Goal: Task Accomplishment & Management: Use online tool/utility

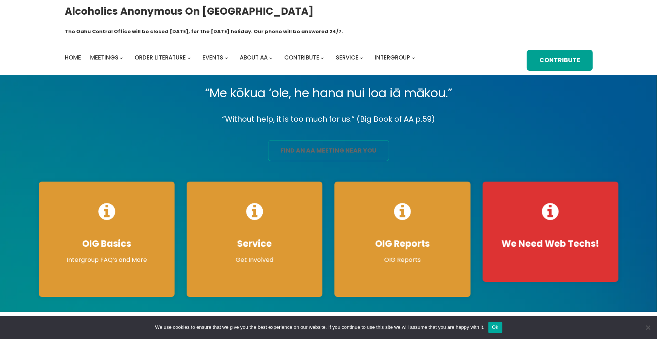
click at [324, 140] on link "find an aa meeting near you" at bounding box center [328, 150] width 121 height 21
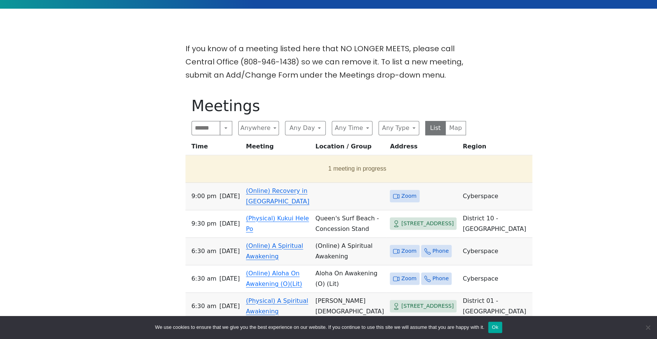
scroll to position [231, 0]
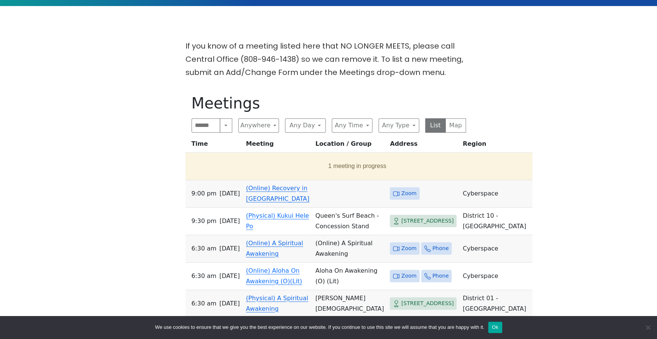
click at [401, 189] on span "Zoom" at bounding box center [408, 193] width 15 height 9
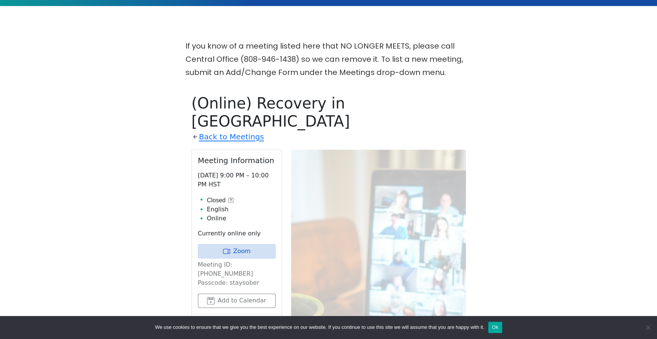
scroll to position [302, 0]
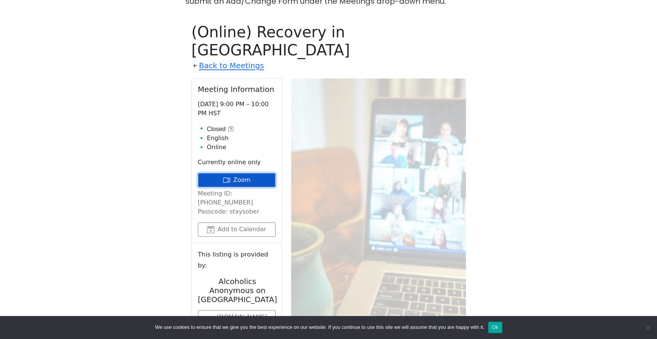
click at [238, 173] on link "Zoom" at bounding box center [237, 180] width 78 height 14
drag, startPoint x: 260, startPoint y: 168, endPoint x: 227, endPoint y: 170, distance: 32.8
click at [227, 189] on p "Meeting ID: [PHONE_NUMBER] Passcode: staysober" at bounding box center [237, 202] width 78 height 27
copy p "staysober"
click at [245, 173] on link "Zoom" at bounding box center [237, 180] width 78 height 14
